Goal: Task Accomplishment & Management: Use online tool/utility

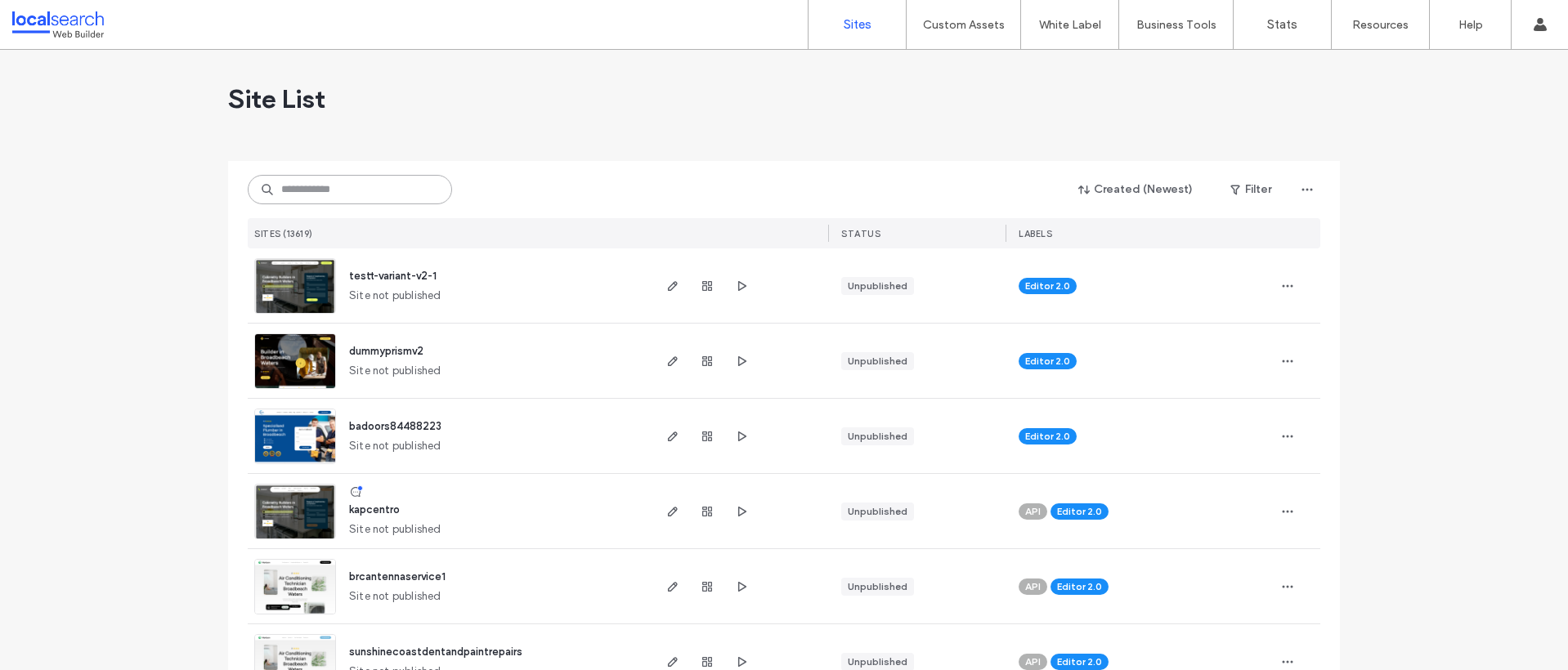
click at [314, 192] on input at bounding box center [349, 189] width 204 height 30
paste input "********"
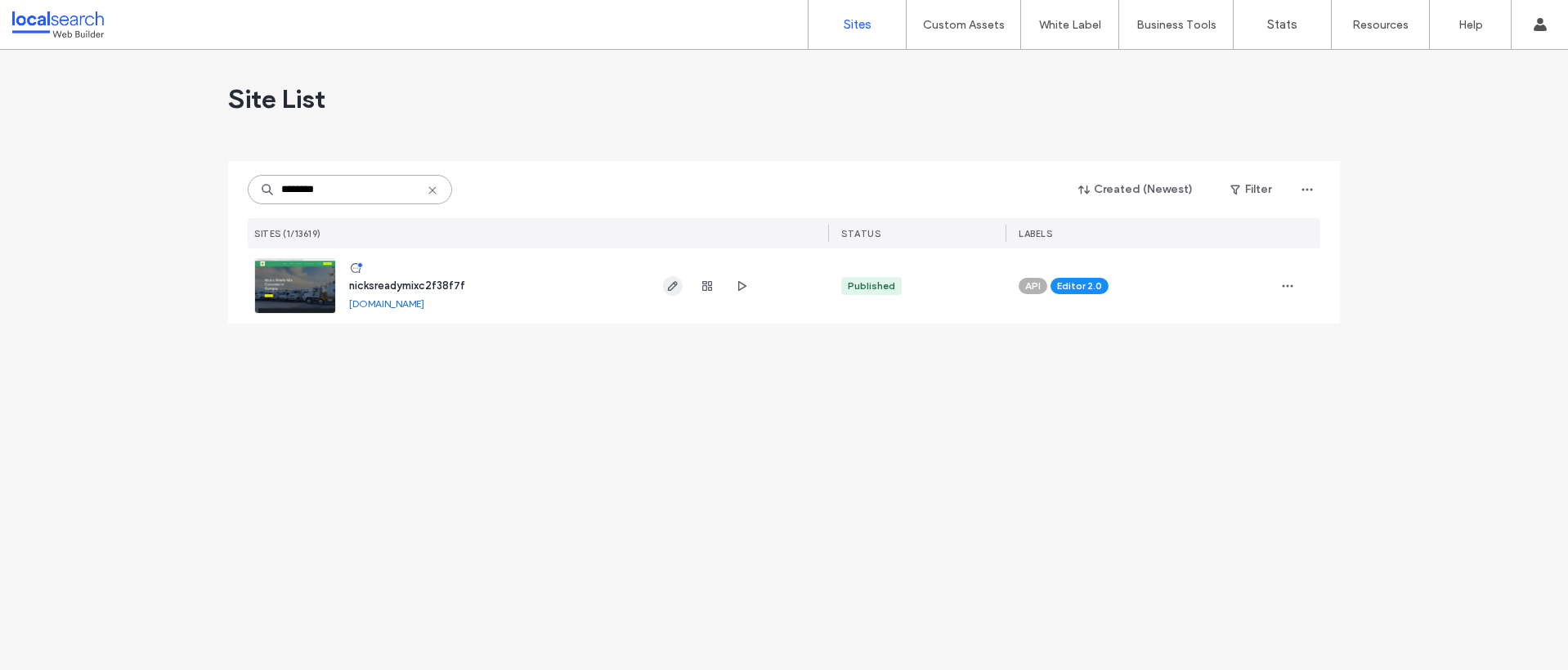
type input "********"
click at [677, 283] on icon "button" at bounding box center [672, 286] width 13 height 13
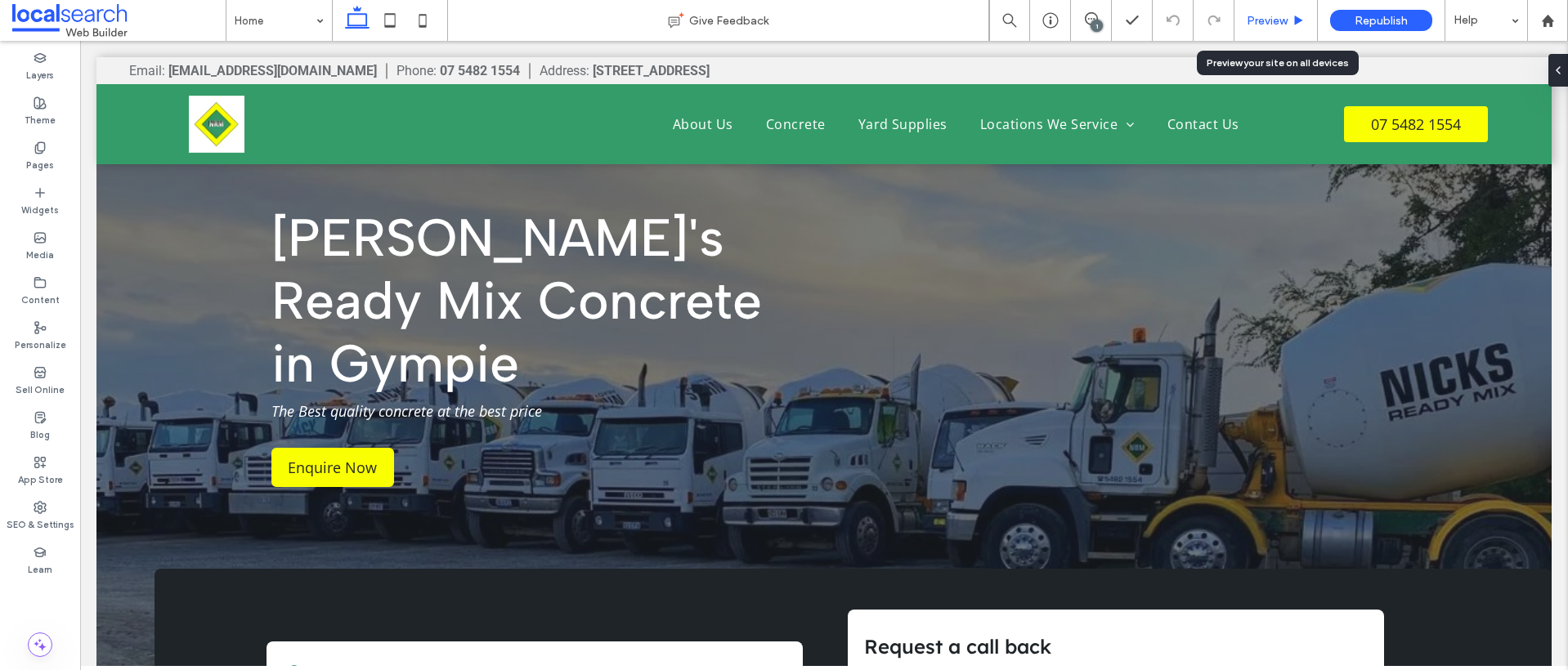
drag, startPoint x: 1264, startPoint y: 18, endPoint x: 1187, endPoint y: 0, distance: 79.1
click at [1264, 18] on span "Preview" at bounding box center [1267, 21] width 41 height 14
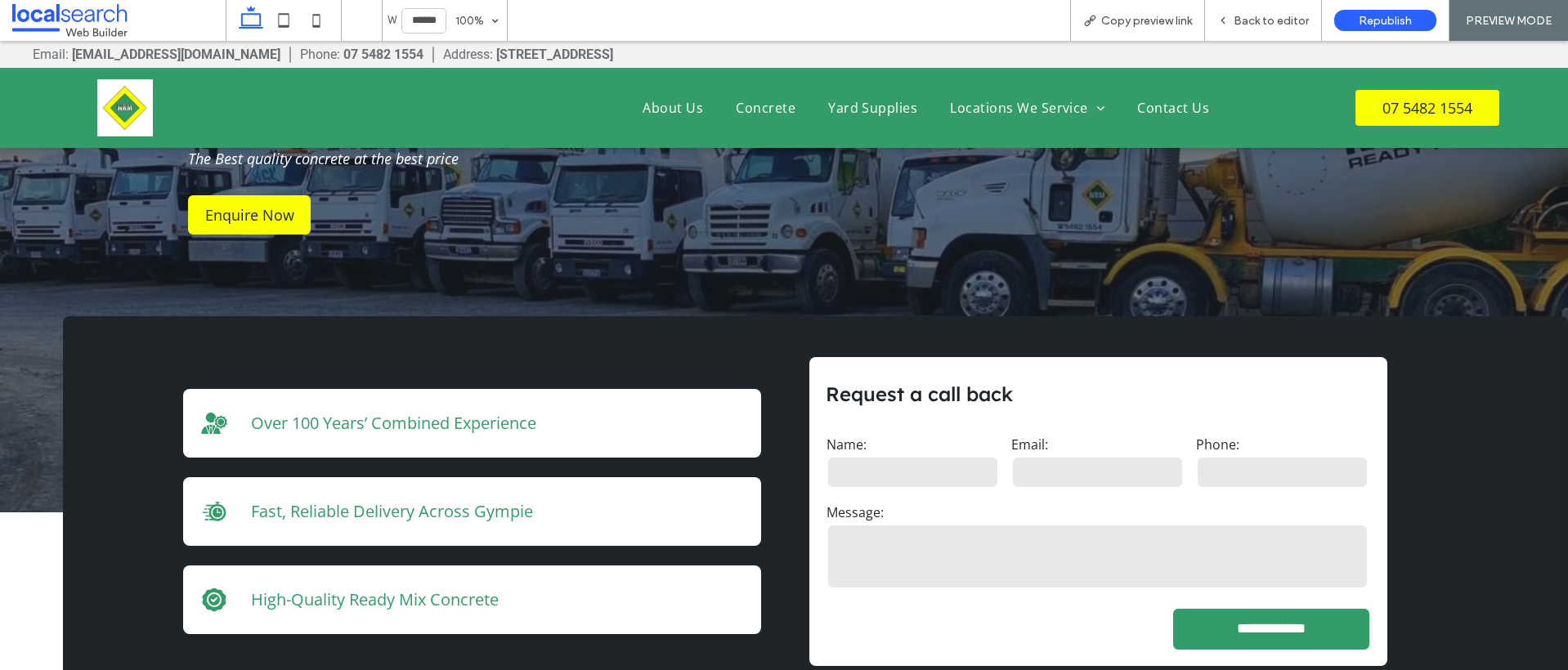
scroll to position [368, 0]
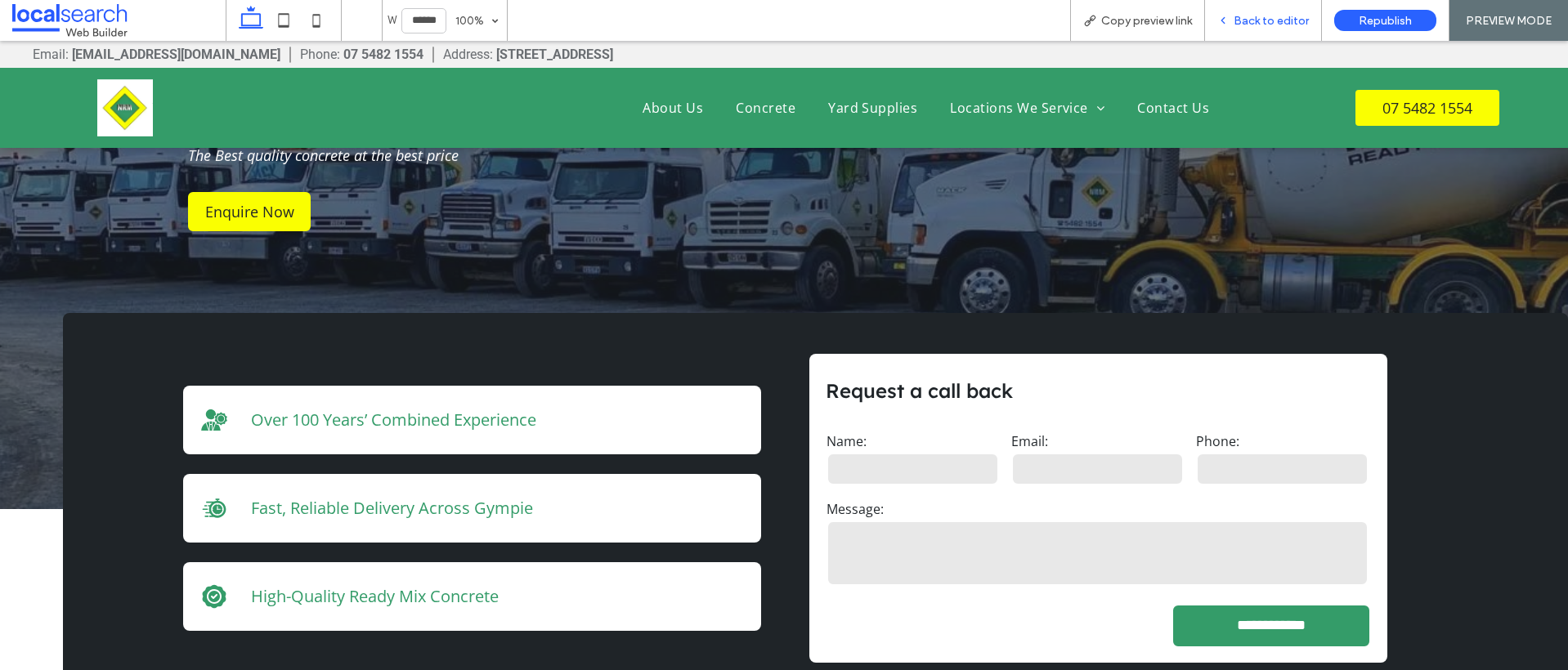
click at [1276, 14] on span "Back to editor" at bounding box center [1271, 21] width 75 height 14
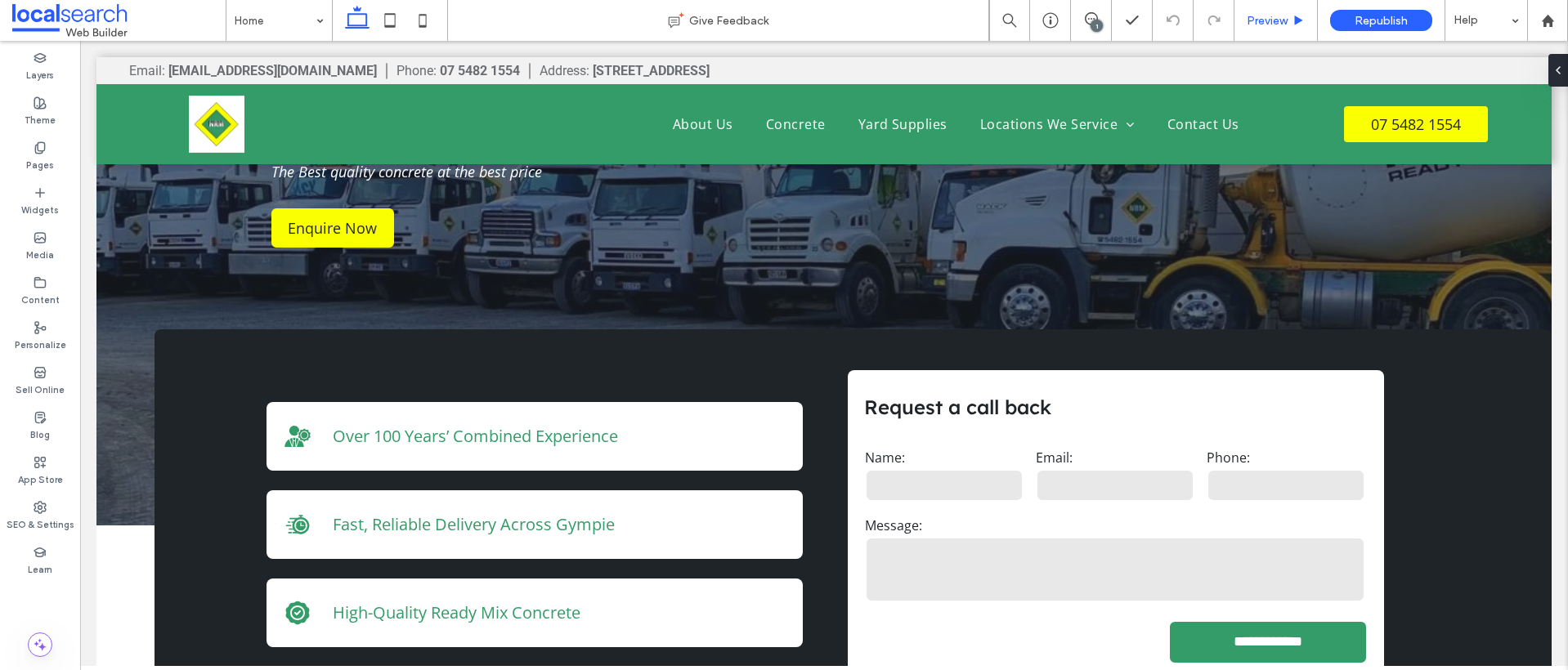
scroll to position [385, 0]
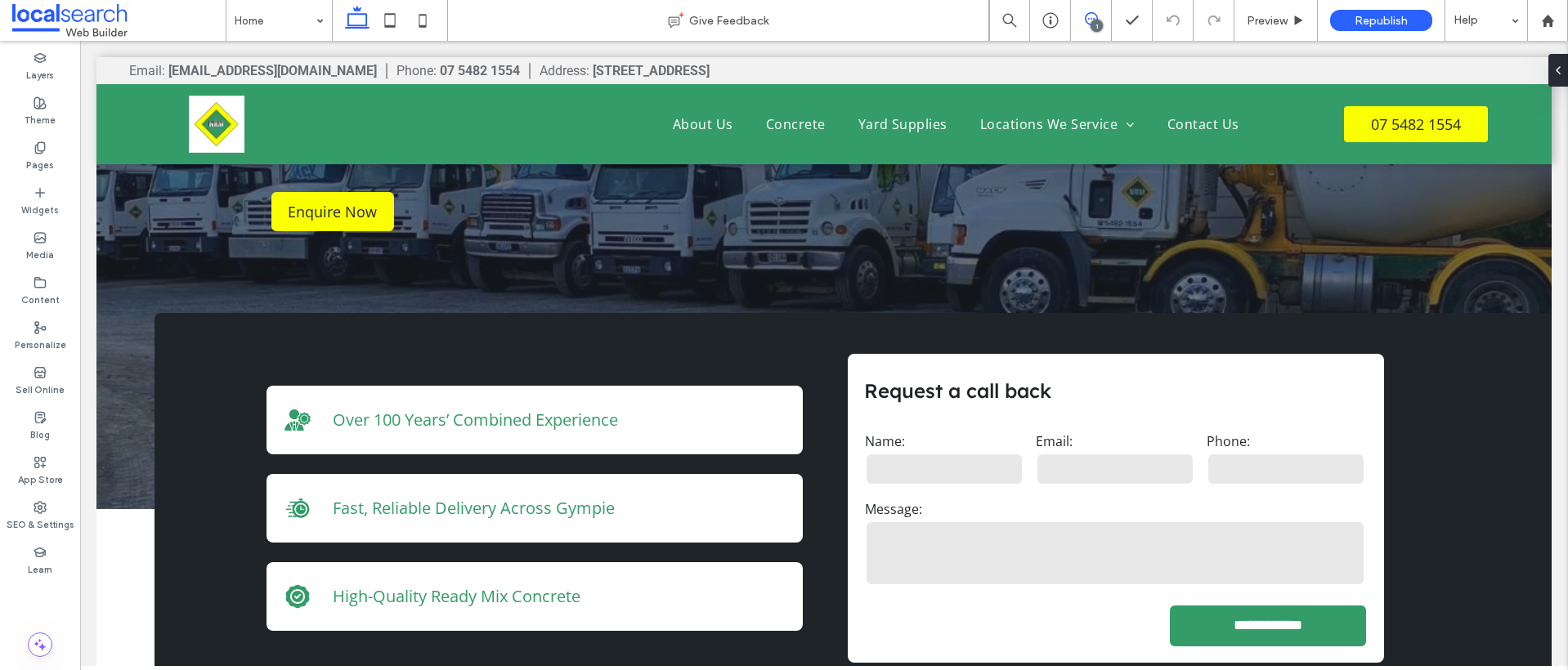
click at [1090, 15] on icon at bounding box center [1090, 19] width 13 height 13
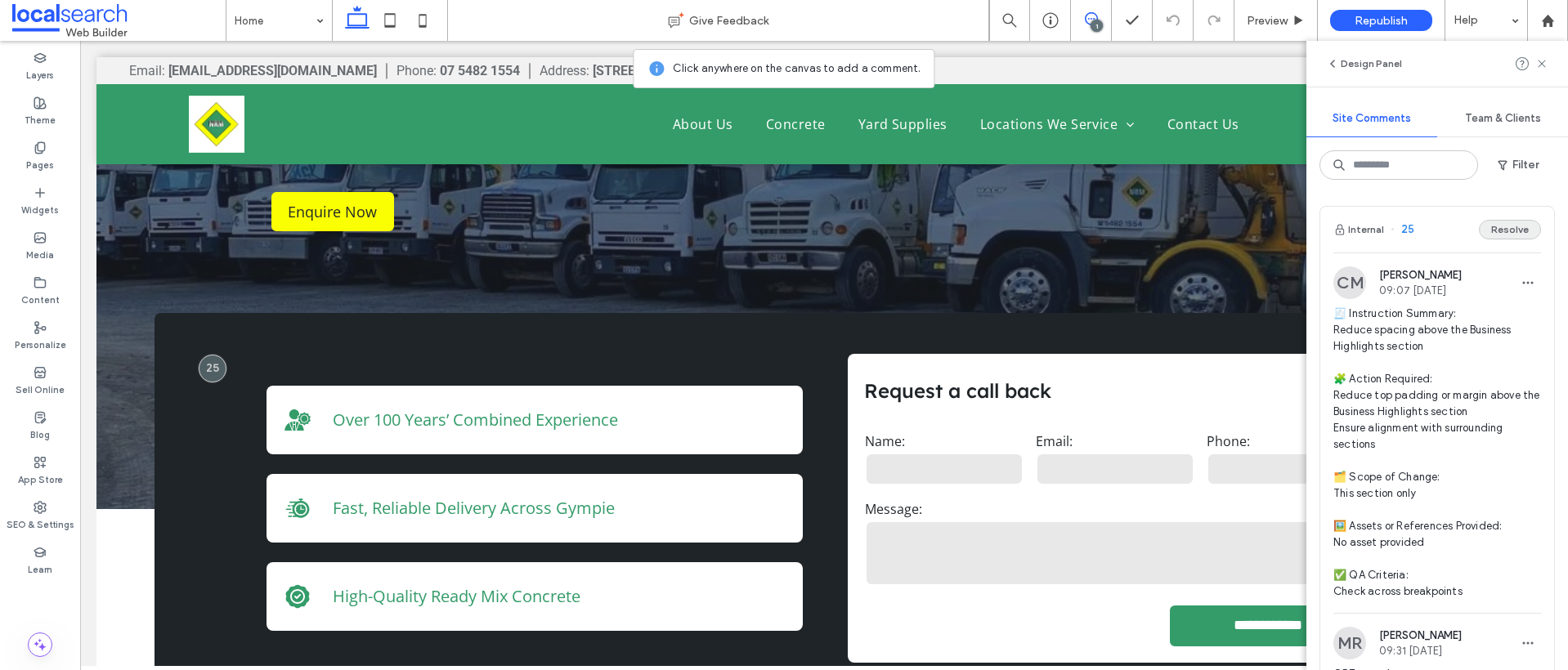
click at [1488, 228] on button "Resolve" at bounding box center [1509, 229] width 62 height 20
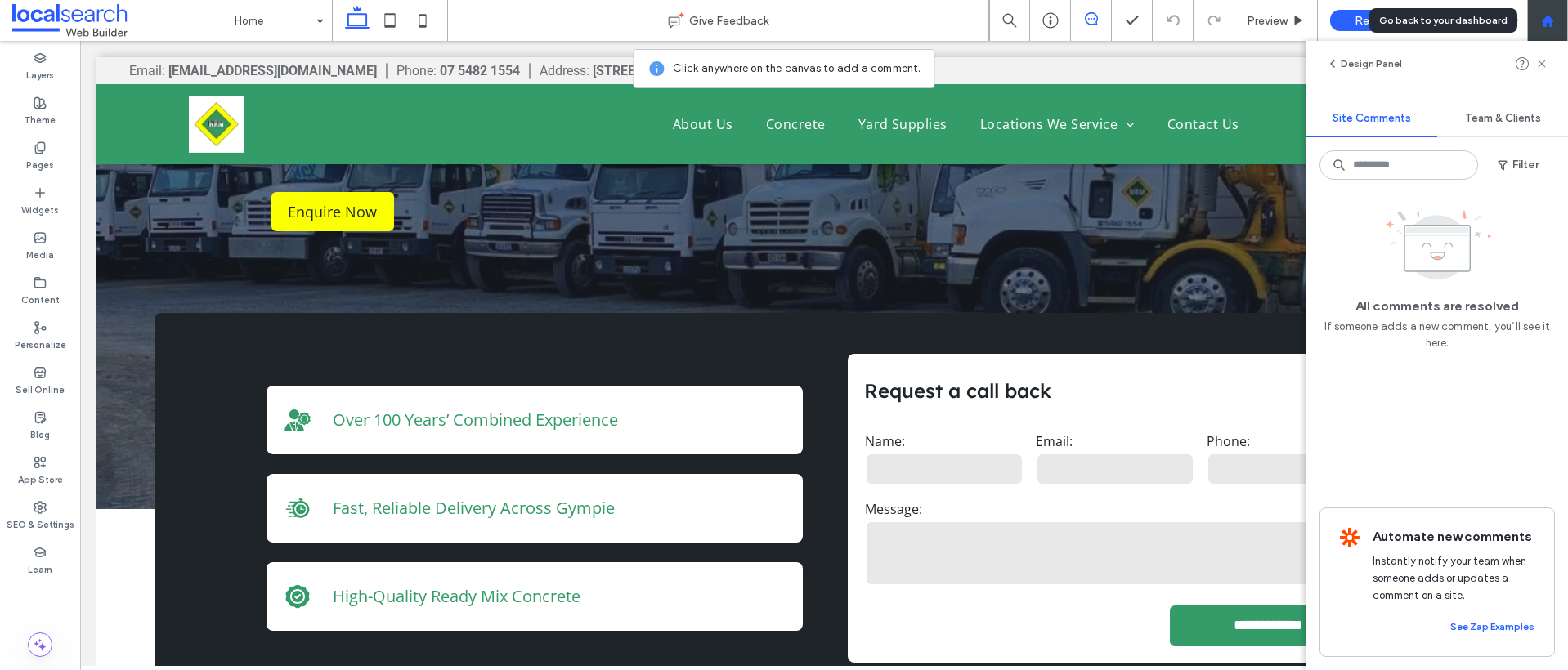
click at [1549, 25] on use at bounding box center [1546, 21] width 13 height 13
